Goal: Use online tool/utility: Use online tool/utility

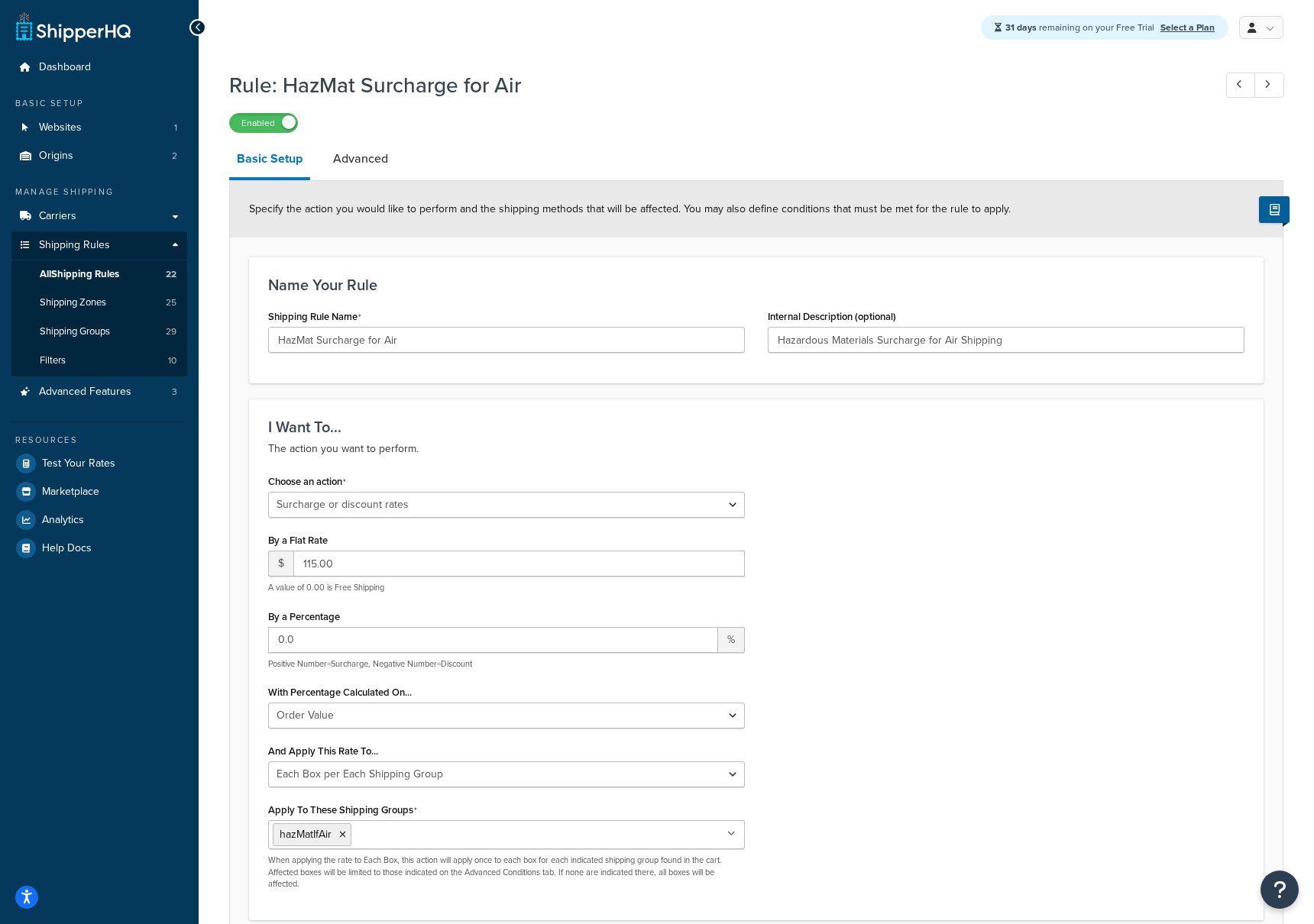
select select "SURCHARGE"
select select "ORDER"
select select "BOX"
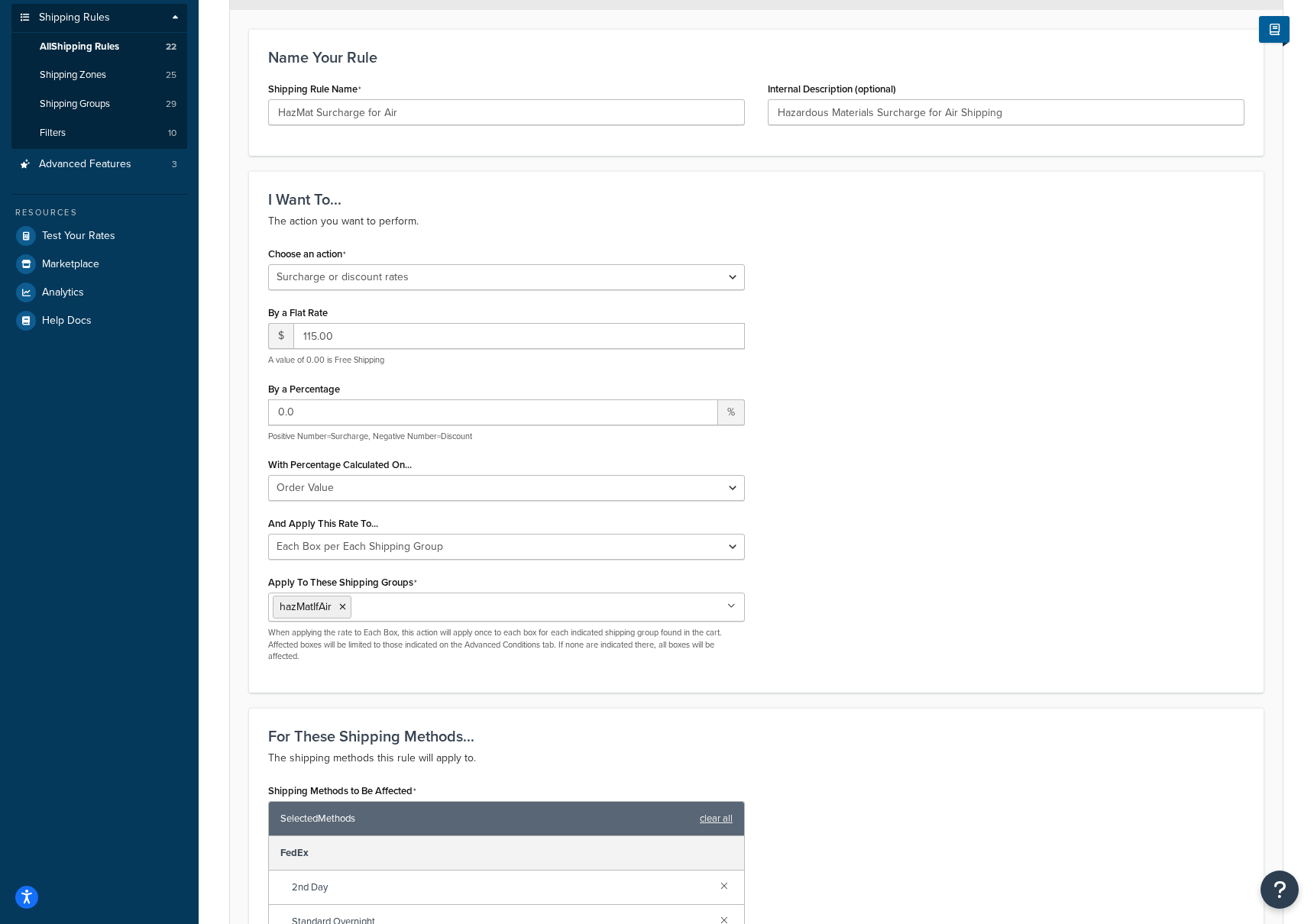
scroll to position [226, 0]
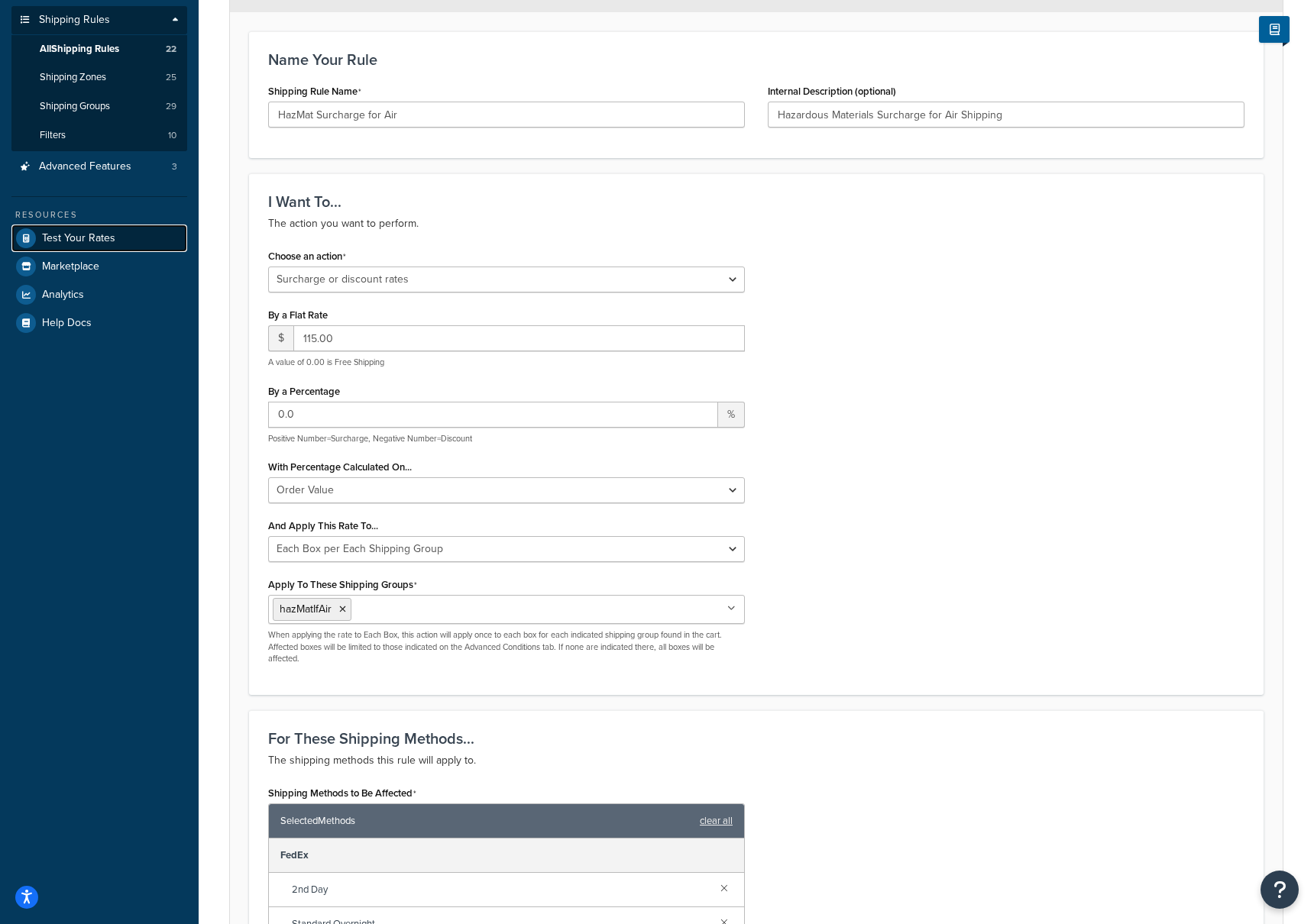
click at [71, 245] on span "Test Your Rates" at bounding box center [78, 239] width 73 height 13
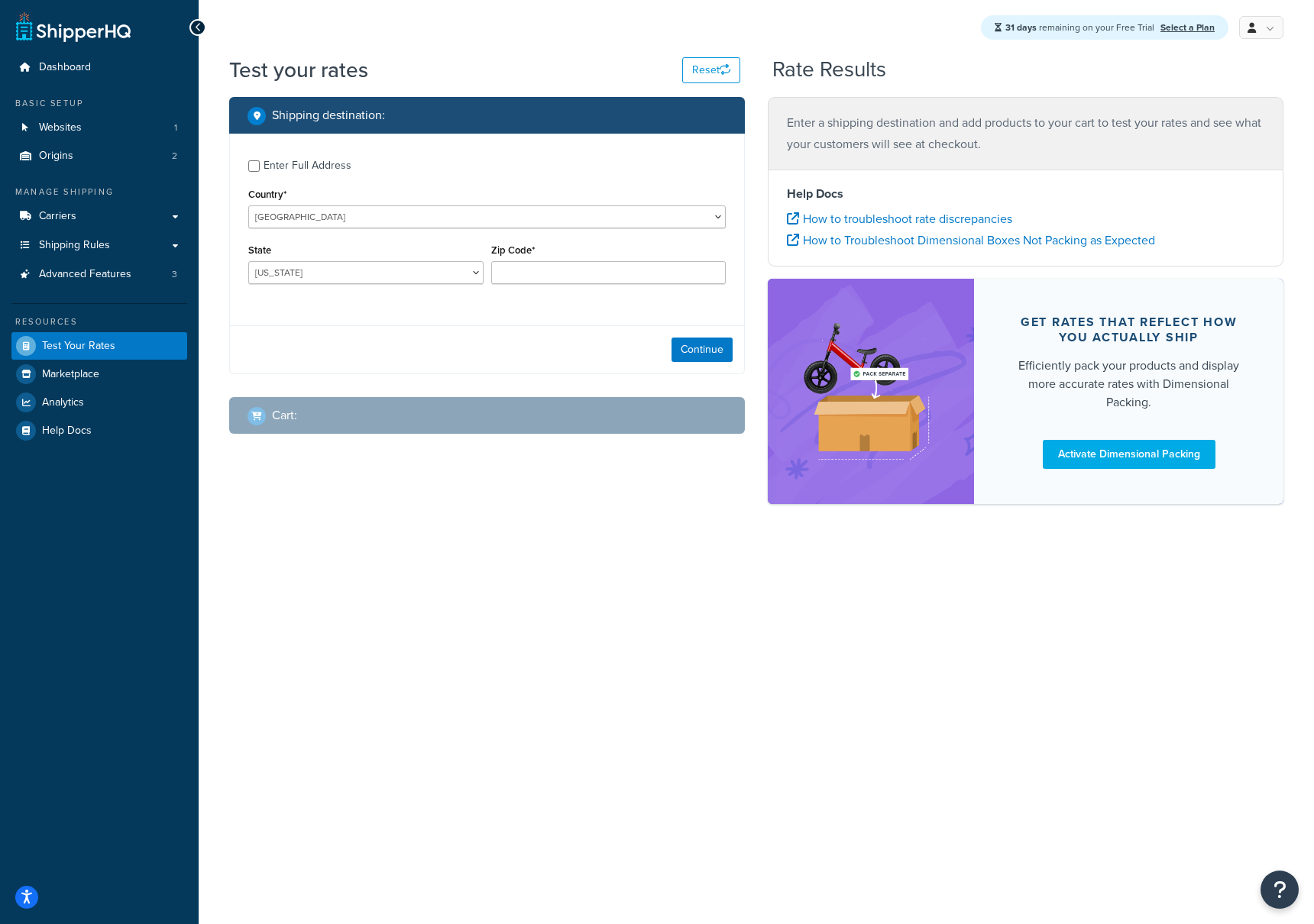
click at [288, 170] on div "Enter Full Address" at bounding box center [307, 166] width 88 height 21
click at [260, 170] on input "Enter Full Address" at bounding box center [254, 167] width 11 height 11
checkbox input "true"
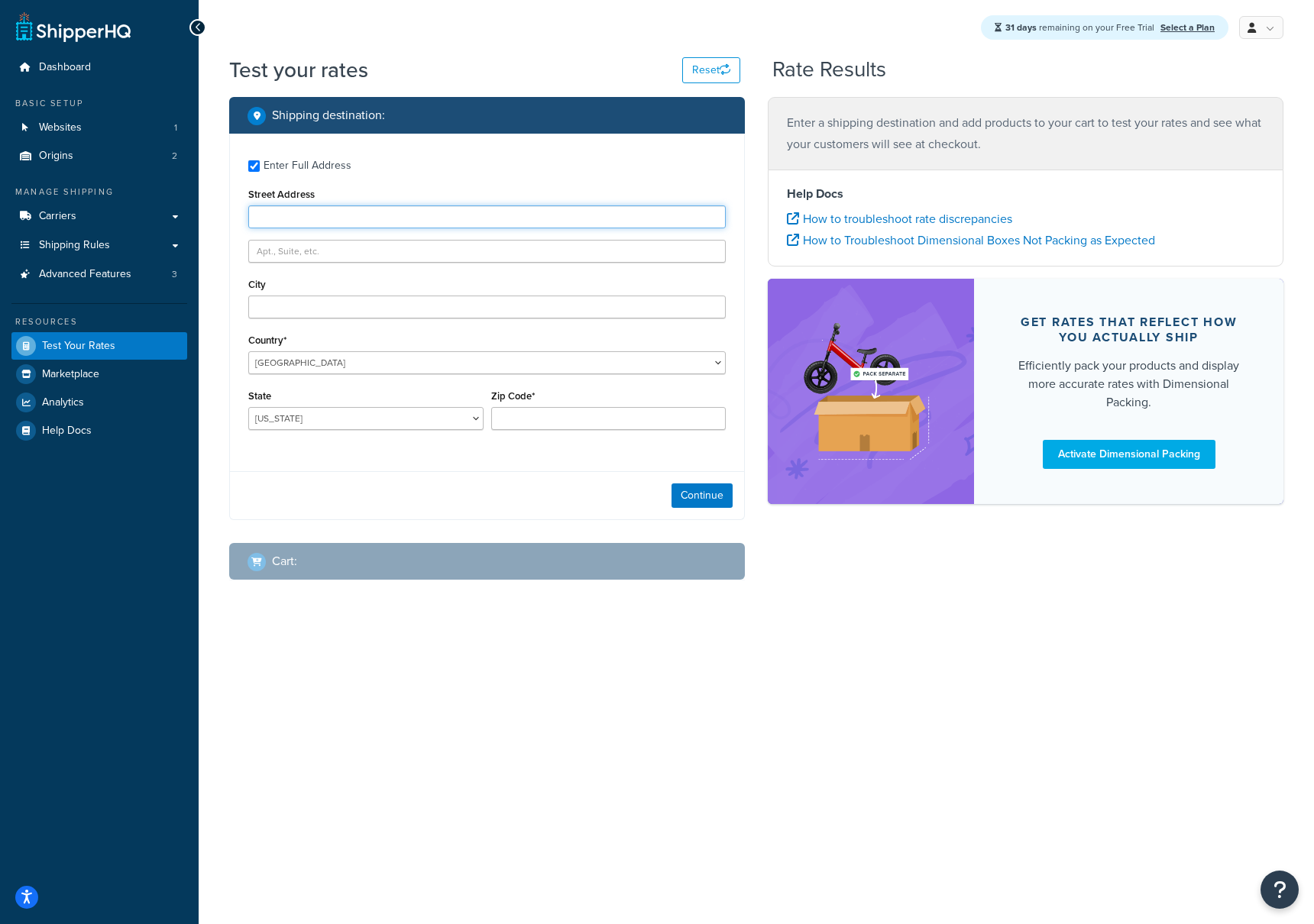
click at [301, 222] on input "Street Address" at bounding box center [487, 217] width 478 height 23
paste input "[STREET_ADDRESS]"
click at [354, 217] on input "[STREET_ADDRESS]" at bounding box center [487, 217] width 478 height 23
drag, startPoint x: 359, startPoint y: 216, endPoint x: 388, endPoint y: 225, distance: 30.4
click at [388, 222] on input "[STREET_ADDRESS]" at bounding box center [487, 217] width 478 height 23
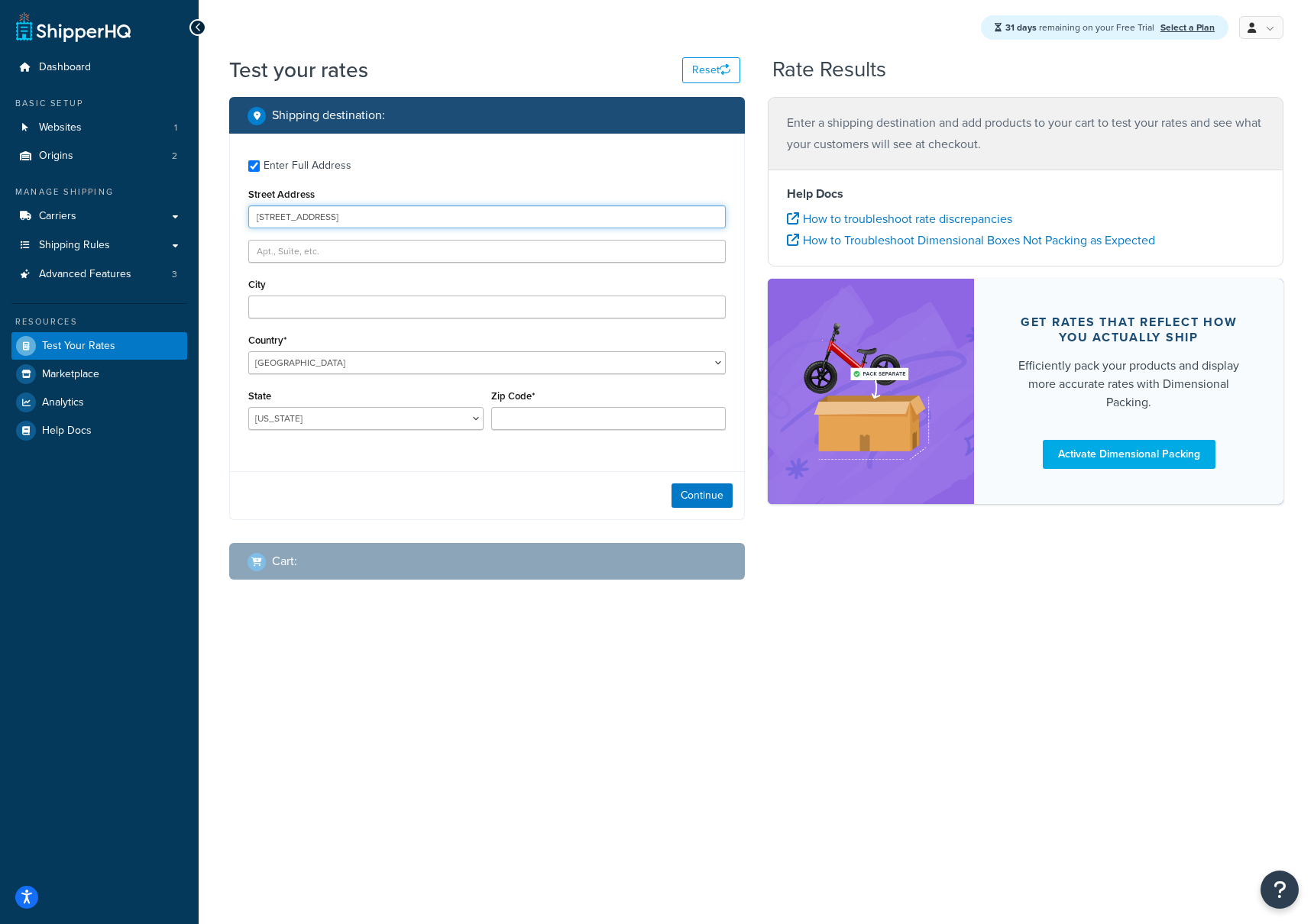
type input "[STREET_ADDRESS]"
click at [275, 250] on input "text" at bounding box center [487, 251] width 478 height 23
paste input "STE 100"
type input "STE 100"
click at [380, 218] on input "[STREET_ADDRESS]" at bounding box center [487, 217] width 478 height 23
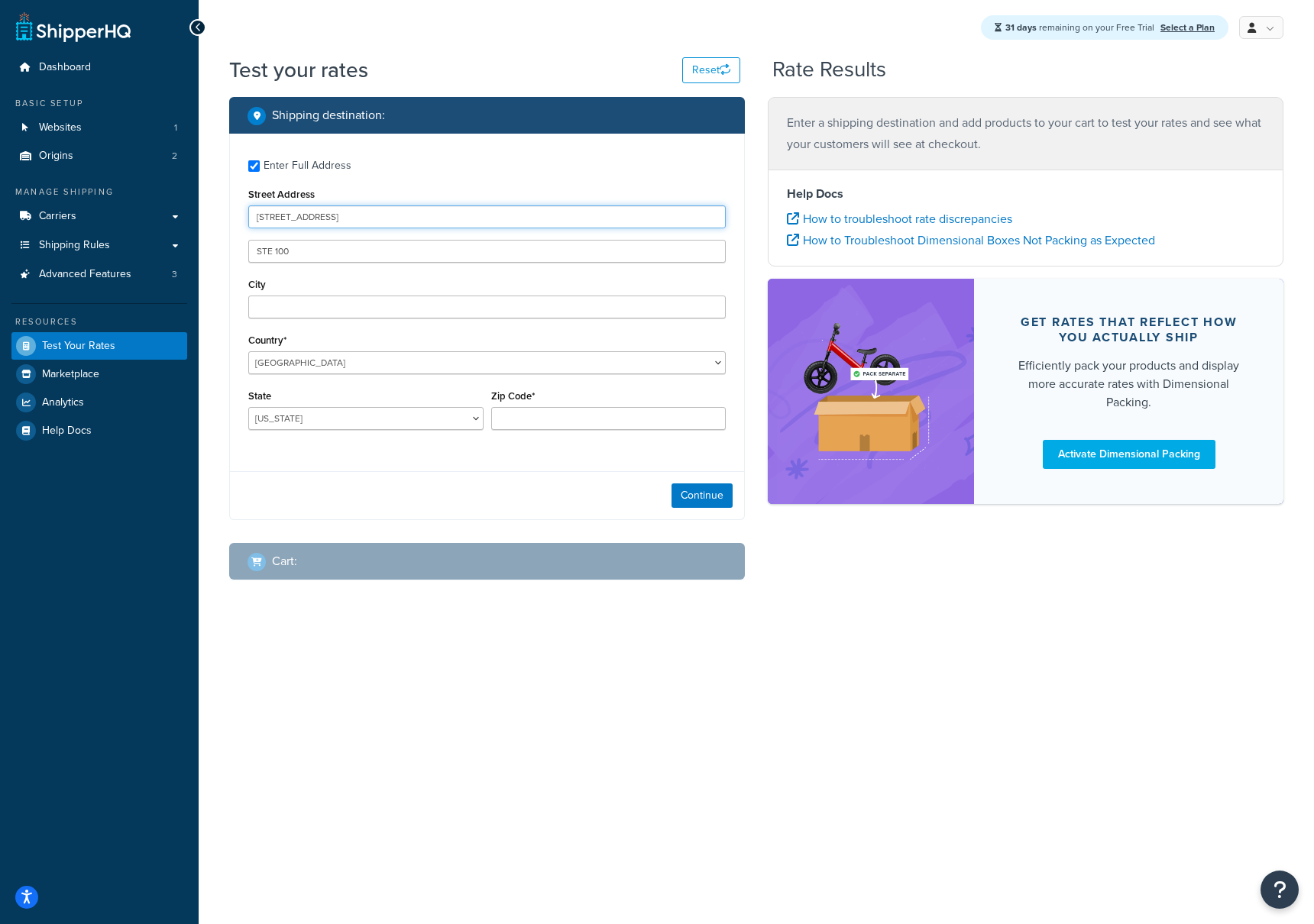
click at [380, 218] on input "[STREET_ADDRESS]" at bounding box center [487, 217] width 478 height 23
type input "[STREET_ADDRESS]"
click at [277, 308] on input "City" at bounding box center [487, 307] width 478 height 23
paste input "NORWALK"
type input "NORWALK"
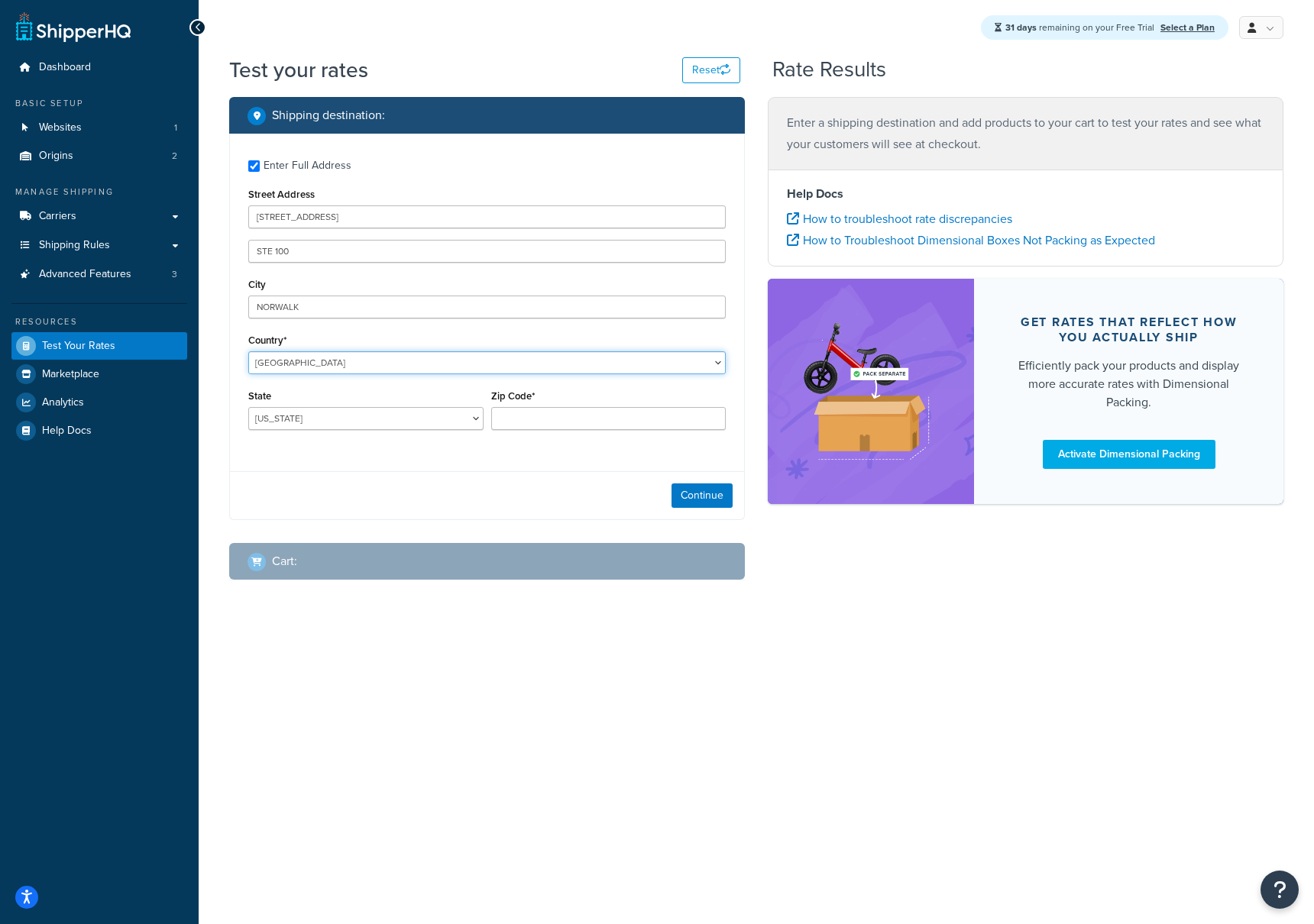
click at [289, 370] on select "[GEOGRAPHIC_DATA] [GEOGRAPHIC_DATA] [GEOGRAPHIC_DATA] [GEOGRAPHIC_DATA] [GEOGRA…" at bounding box center [487, 363] width 478 height 23
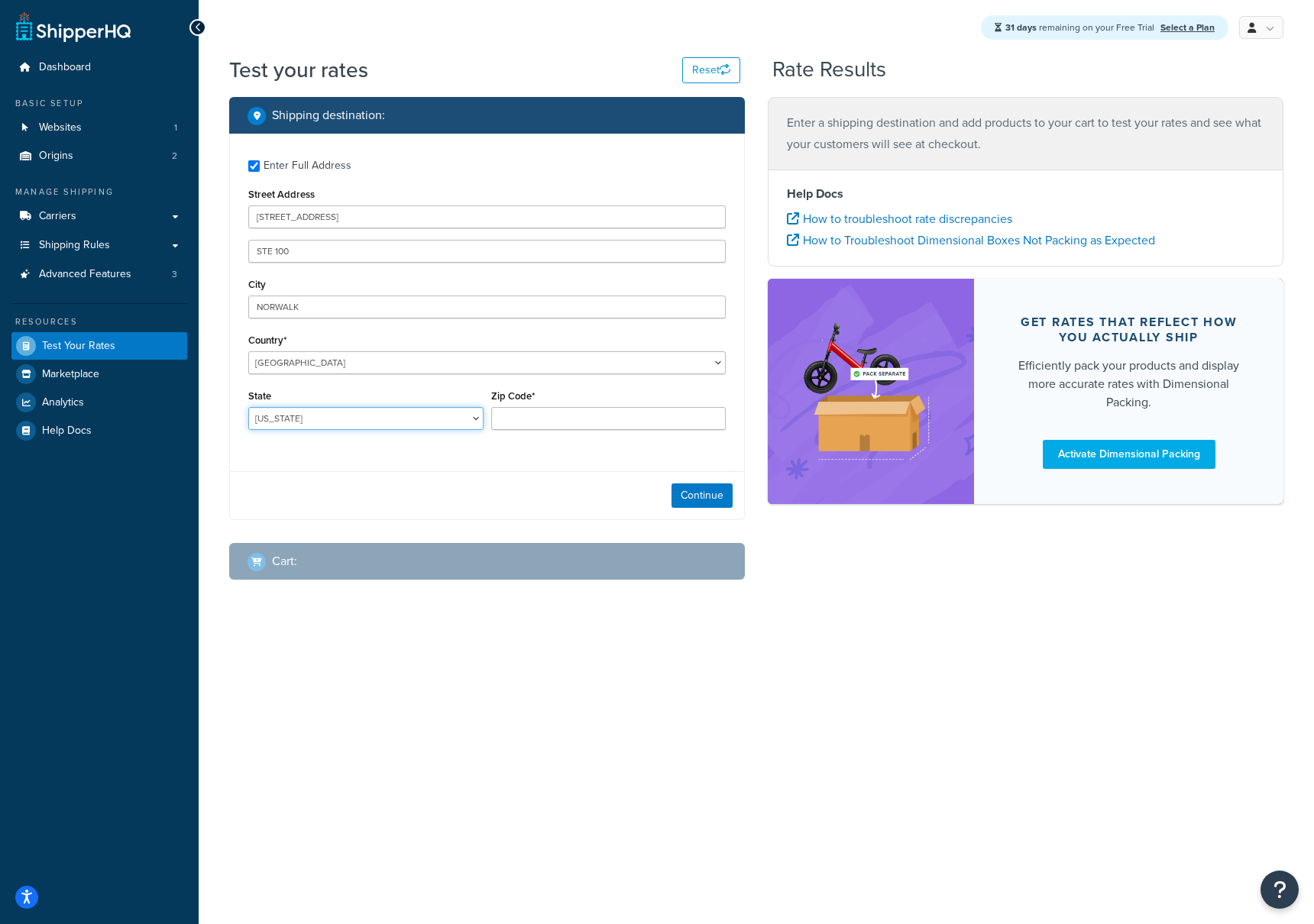
click at [279, 418] on select "[US_STATE] [US_STATE] [US_STATE] [US_STATE] [US_STATE] Armed Forces Americas Ar…" at bounding box center [365, 419] width 235 height 23
select select "CA"
click at [248, 408] on select "[US_STATE] [US_STATE] [US_STATE] [US_STATE] [US_STATE] Armed Forces Americas Ar…" at bounding box center [365, 419] width 235 height 23
click at [389, 219] on input "[STREET_ADDRESS]" at bounding box center [487, 217] width 478 height 23
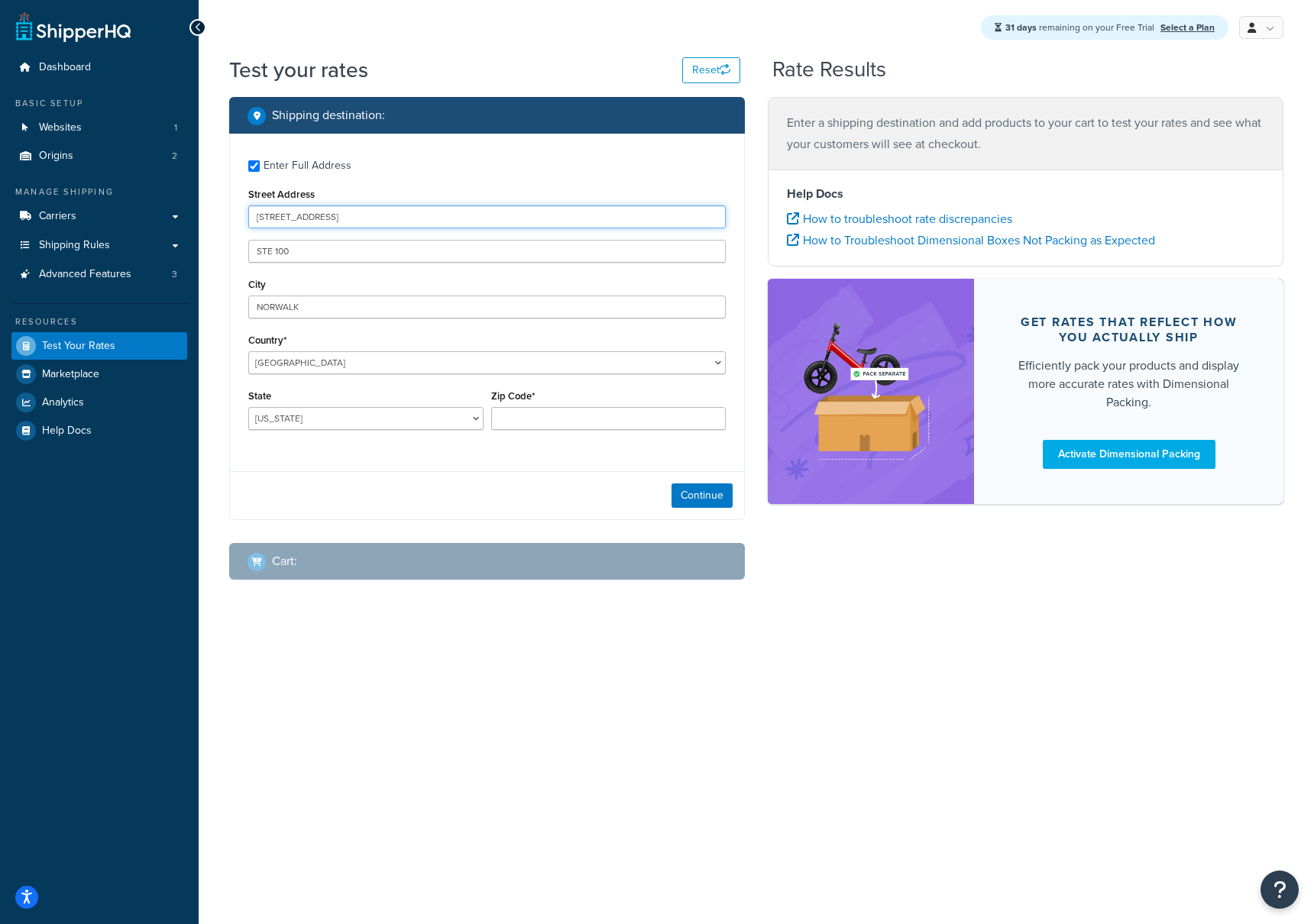
type input "[STREET_ADDRESS]"
click at [525, 428] on input "Zip Code*" at bounding box center [608, 419] width 235 height 23
paste input "90650"
type input "90650"
click at [396, 218] on input "[STREET_ADDRESS]" at bounding box center [487, 217] width 478 height 23
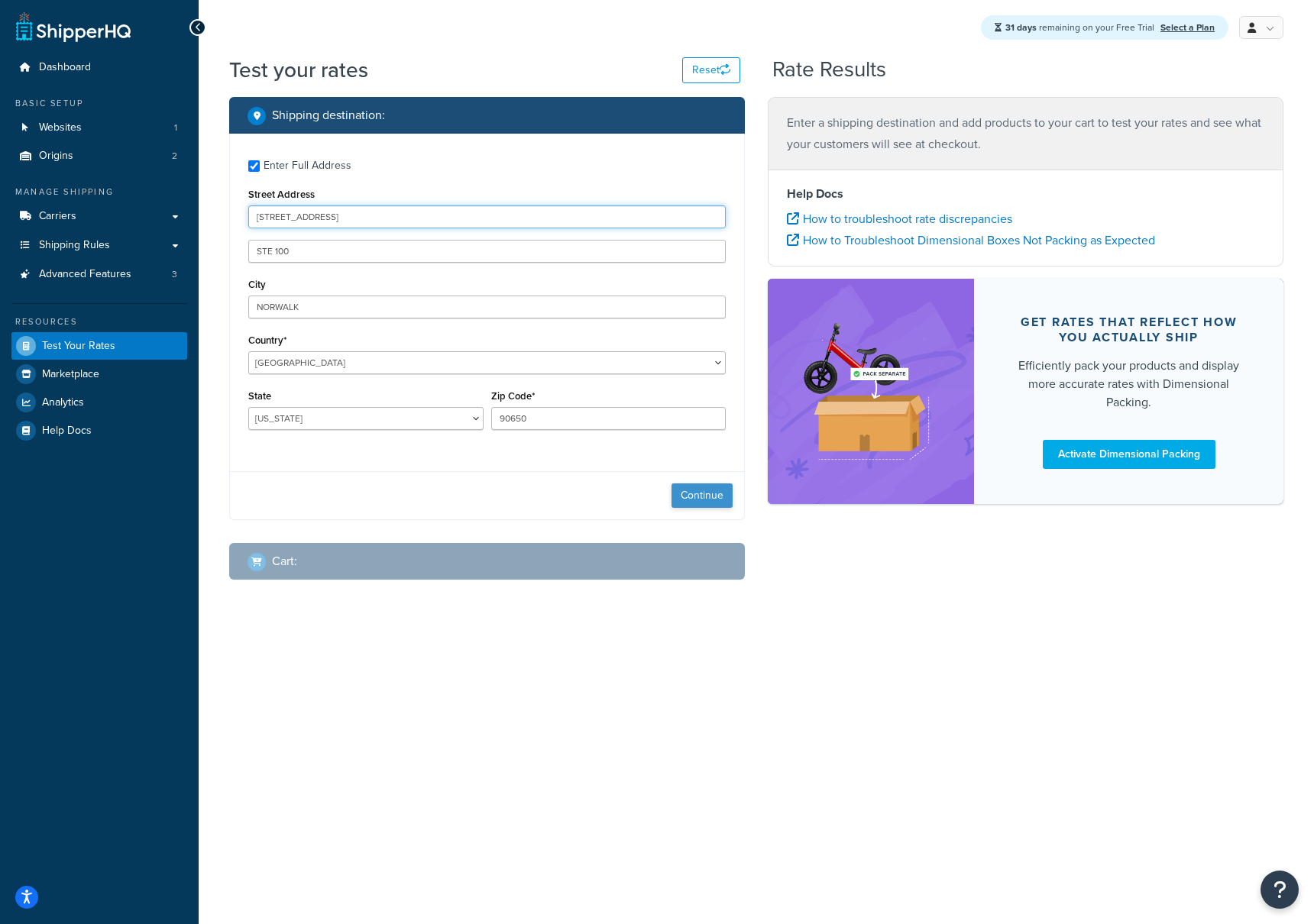
type input "[STREET_ADDRESS]"
click at [703, 497] on button "Continue" at bounding box center [702, 496] width 61 height 25
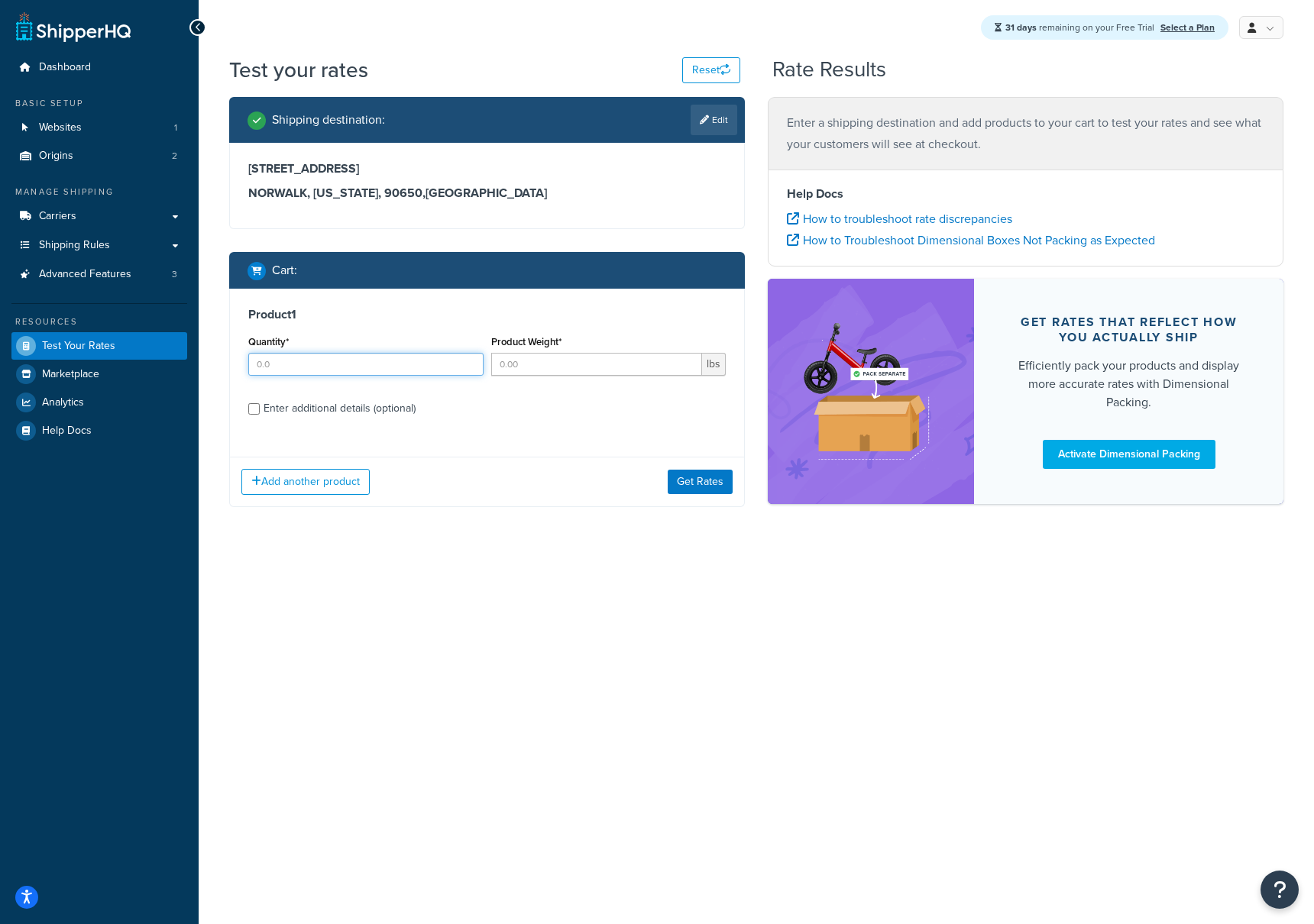
click at [281, 363] on input "Quantity*" at bounding box center [365, 364] width 235 height 23
type input "1"
click at [529, 368] on input "Product Weight*" at bounding box center [597, 364] width 211 height 23
click at [462, 361] on div "Quantity* 1 Product Weight* 1 lbs" at bounding box center [487, 359] width 485 height 56
paste input "0.39"
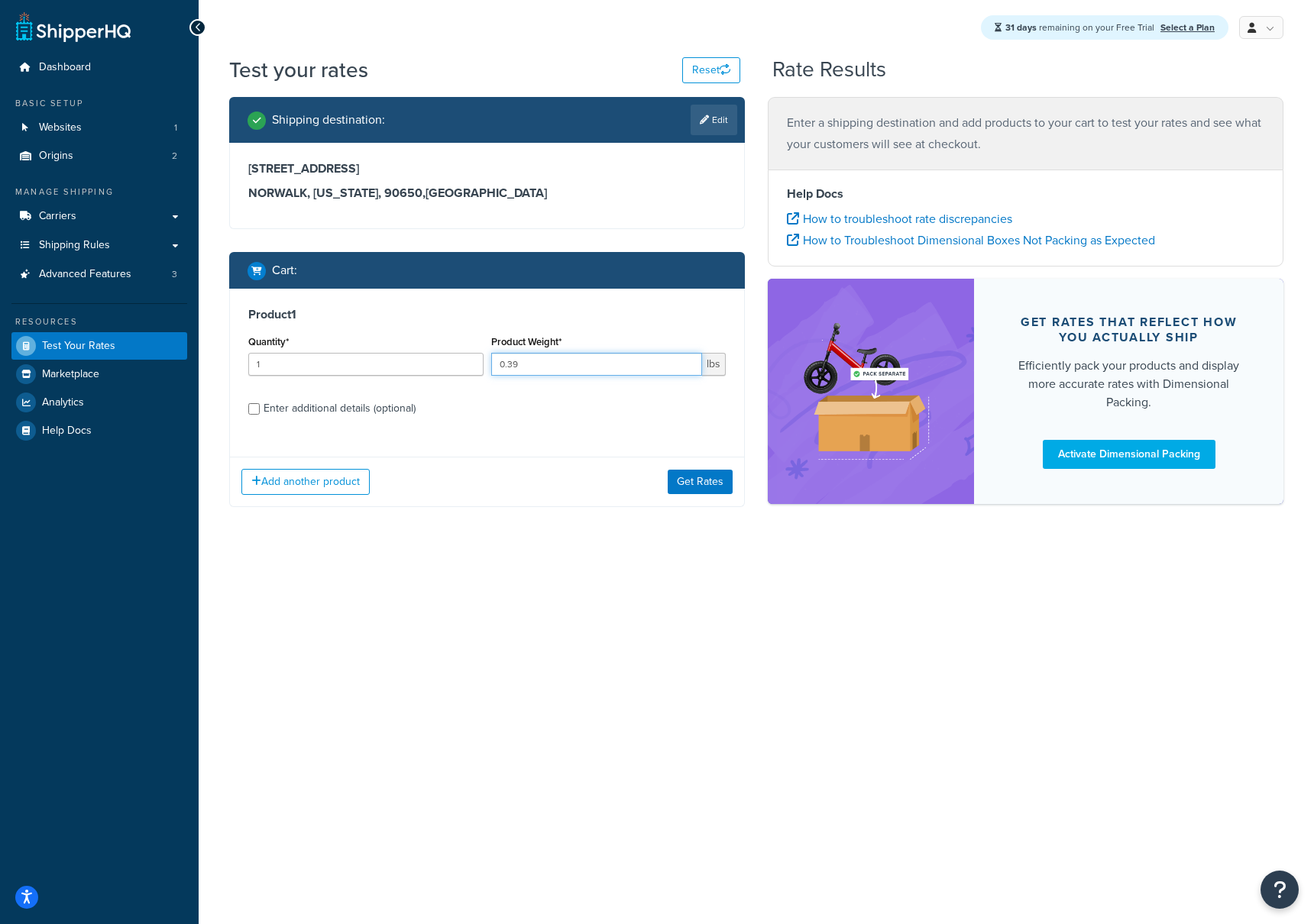
type input "0.39"
click at [320, 415] on div "Enter additional details (optional)" at bounding box center [340, 408] width 152 height 21
click at [260, 415] on input "Enter additional details (optional)" at bounding box center [254, 409] width 11 height 11
checkbox input "true"
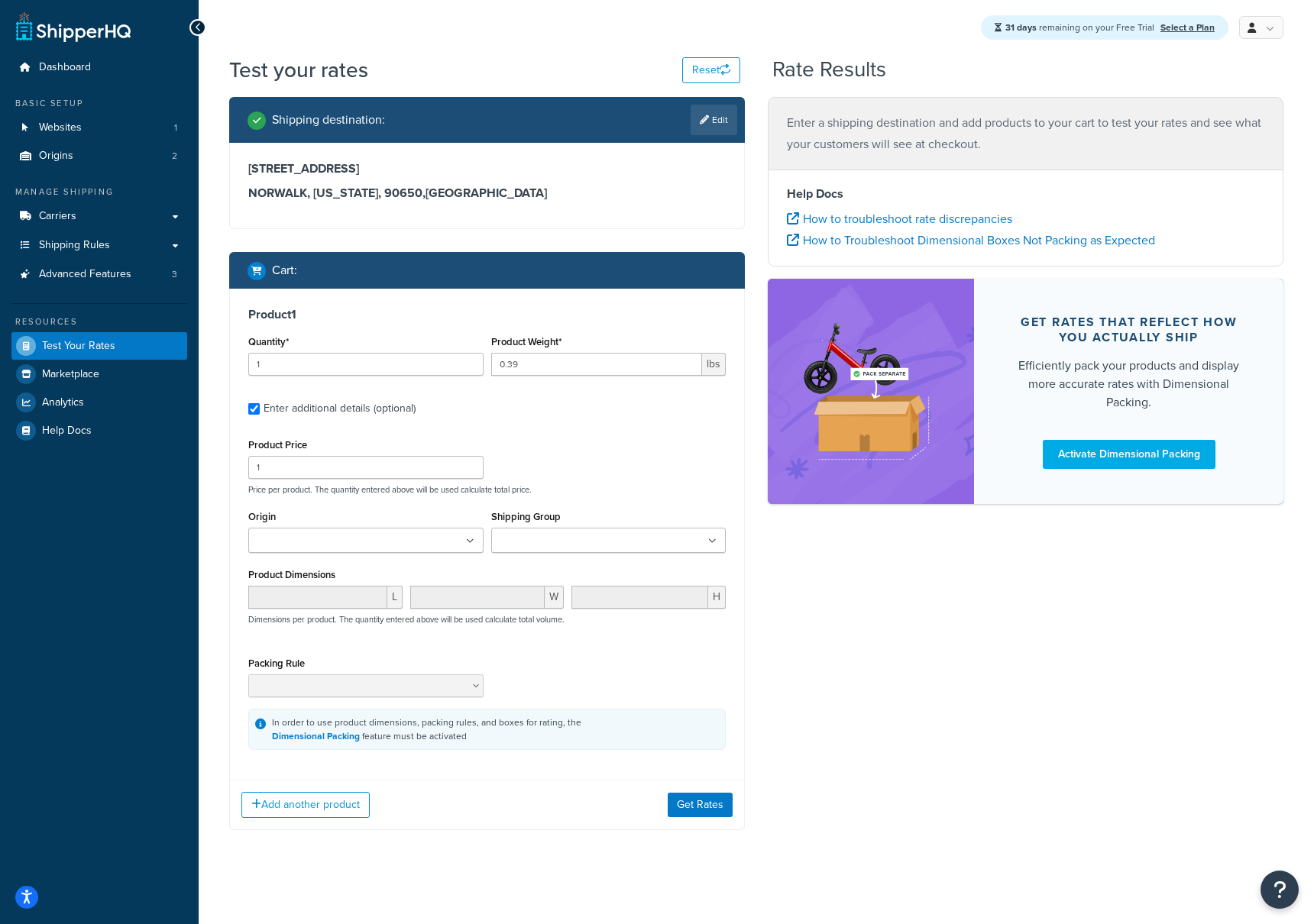
click at [533, 553] on div "Shipping Group -[GEOGRAPHIC_DATA] -CA/-JP -CAN -JP -NO/-SE/-DK/-EE/-RU/-DE/-GB/…" at bounding box center [608, 535] width 243 height 58
click at [536, 546] on input "Shipping Group" at bounding box center [563, 541] width 135 height 17
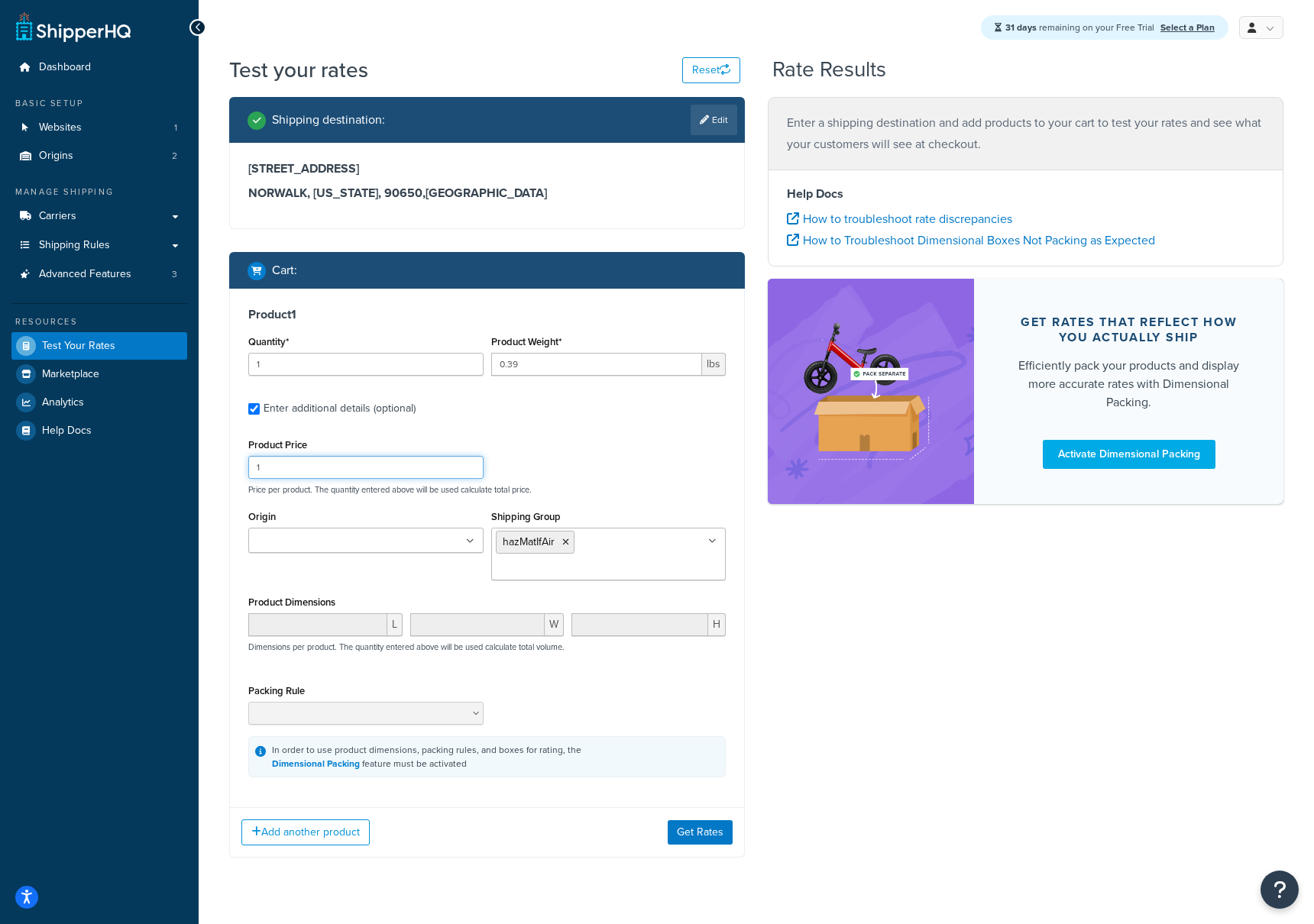
click at [593, 477] on div "Product Price 1 Price per product. The quantity entered above will be used calc…" at bounding box center [487, 464] width 485 height 60
click at [446, 544] on ul at bounding box center [365, 541] width 235 height 25
click at [617, 430] on div "Product 1 Quantity* 1 Product Weight* 0.39 lbs Enter additional details (option…" at bounding box center [487, 541] width 514 height 507
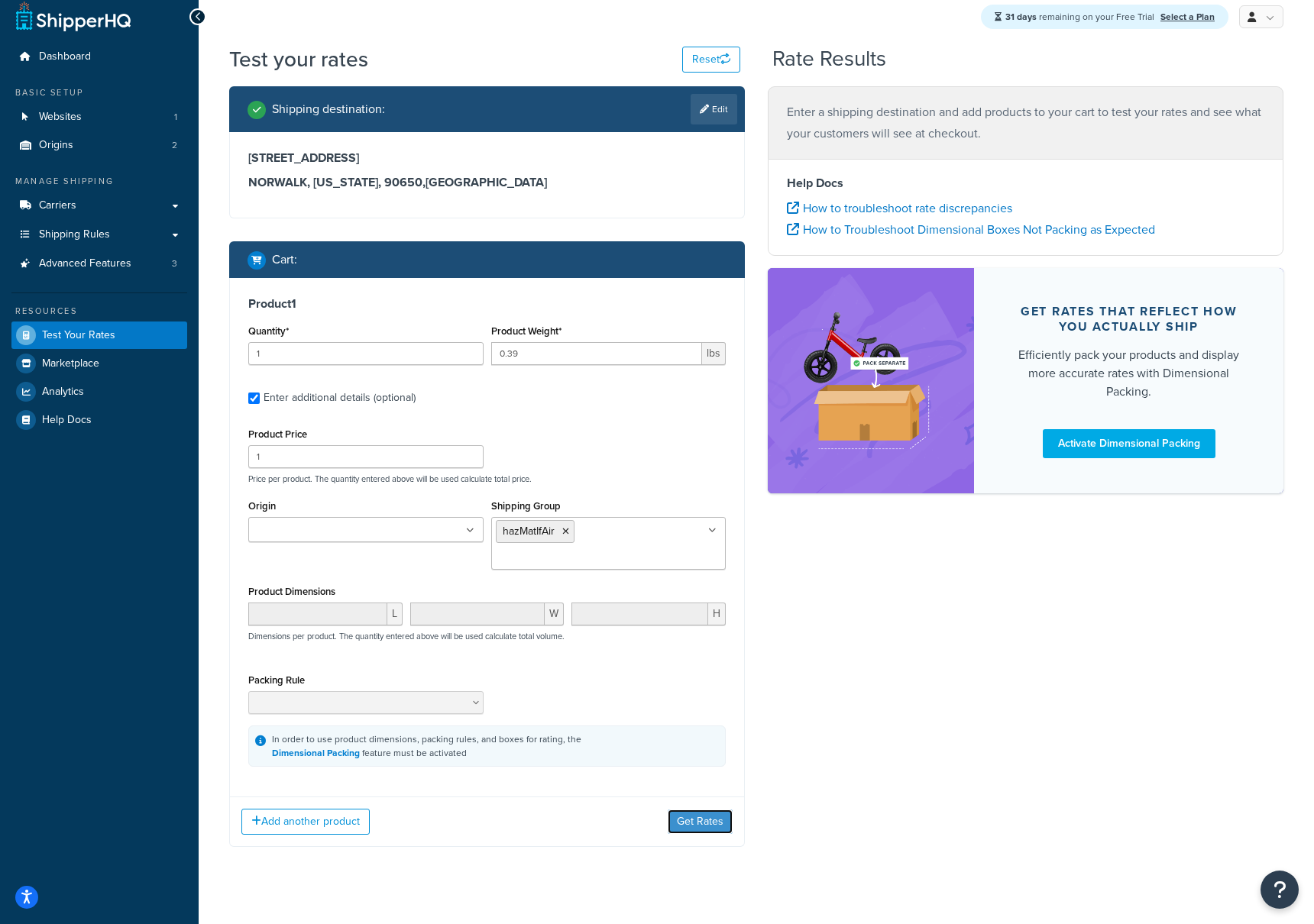
click at [697, 810] on button "Get Rates" at bounding box center [700, 822] width 65 height 25
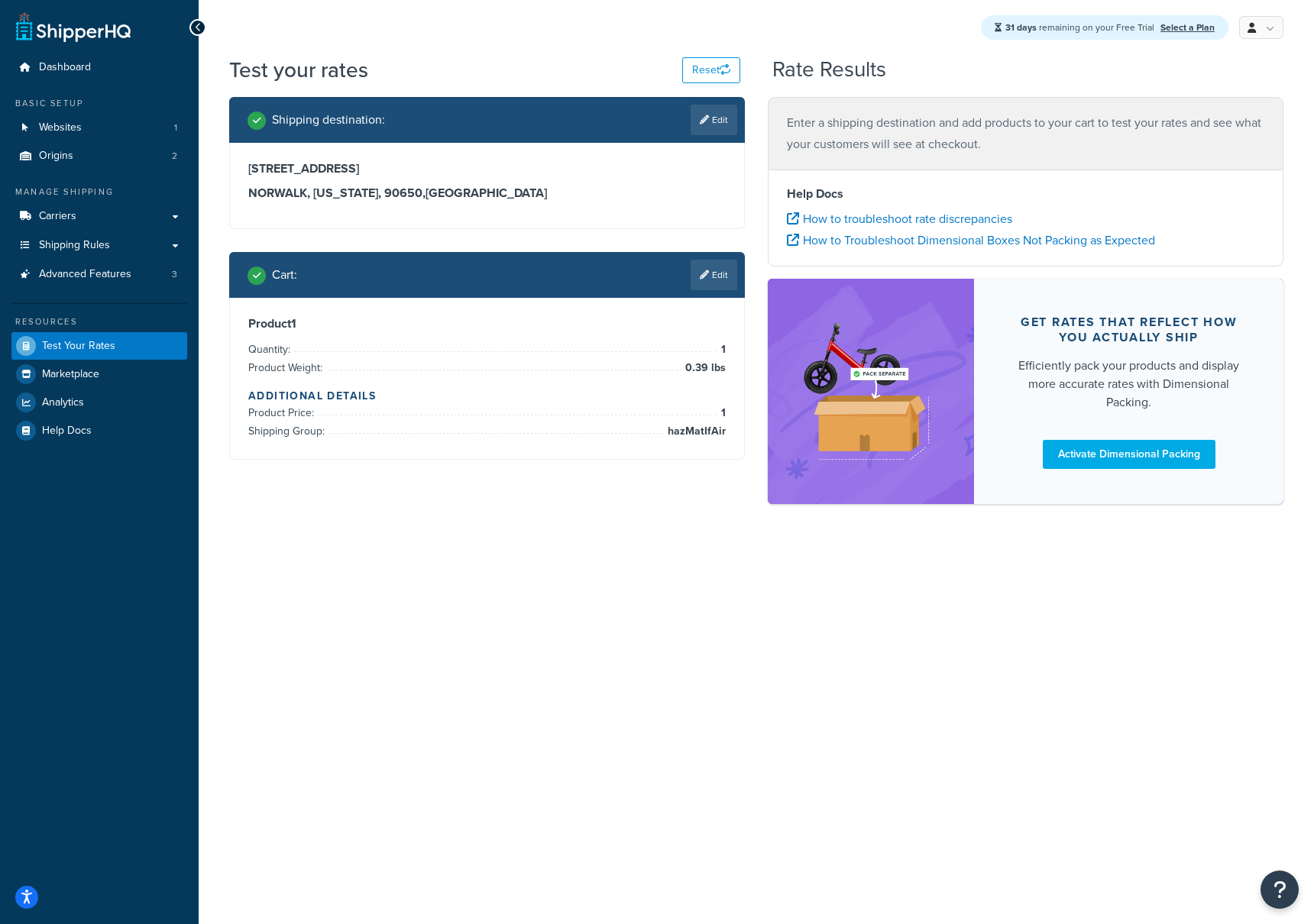
scroll to position [0, 0]
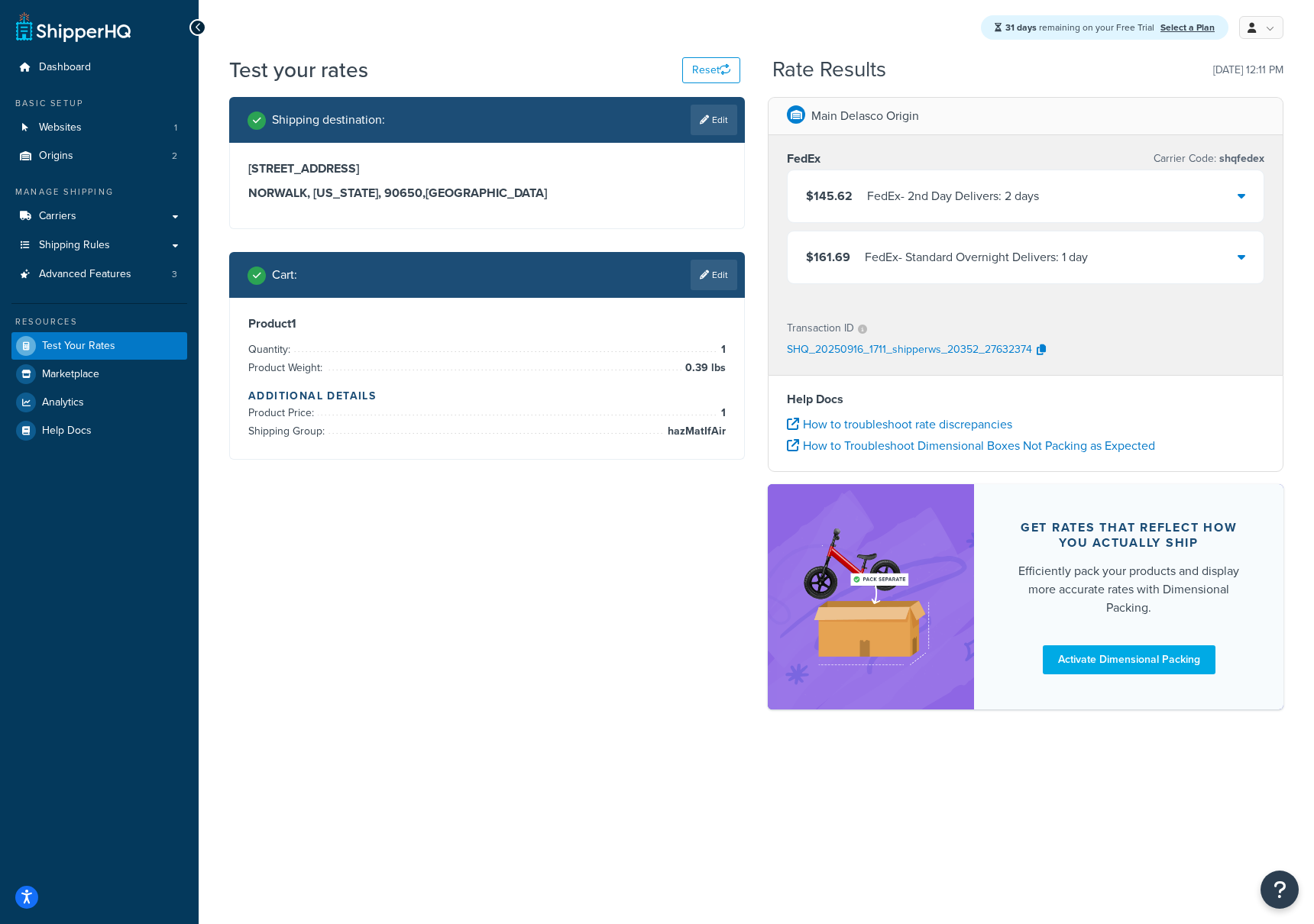
click at [1247, 191] on div "$145.62 FedEx - 2nd Day Delivers: 2 days" at bounding box center [1026, 196] width 476 height 52
